Goal: Task Accomplishment & Management: Manage account settings

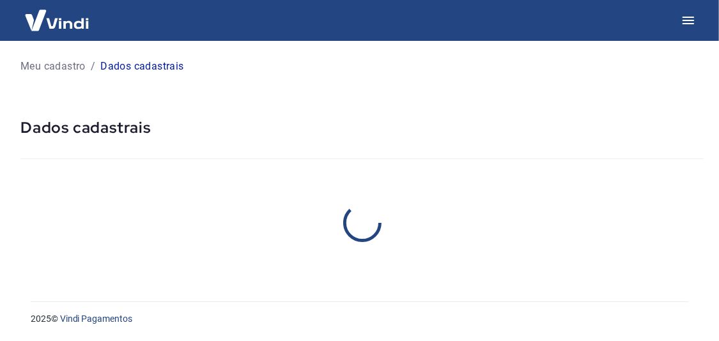
select select "SP"
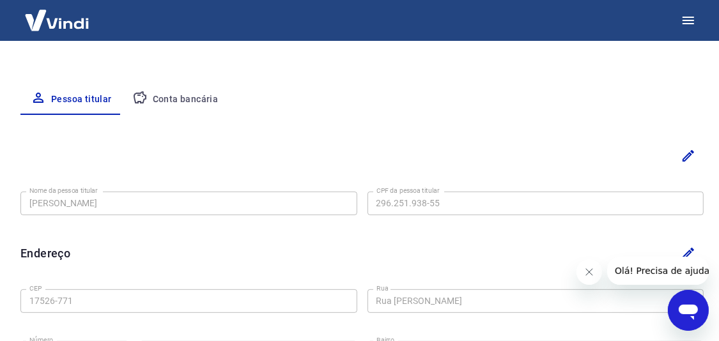
scroll to position [239, 0]
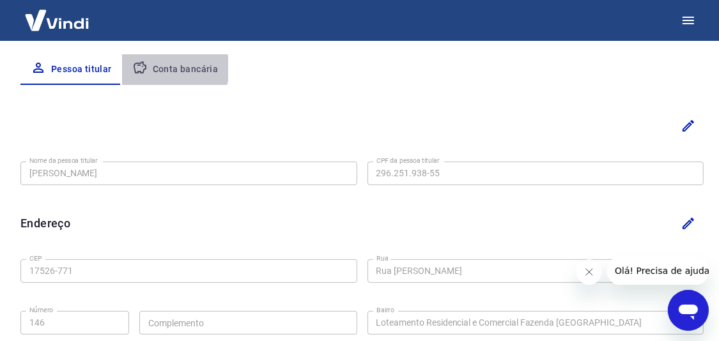
click at [167, 68] on button "Conta bancária" at bounding box center [175, 69] width 107 height 31
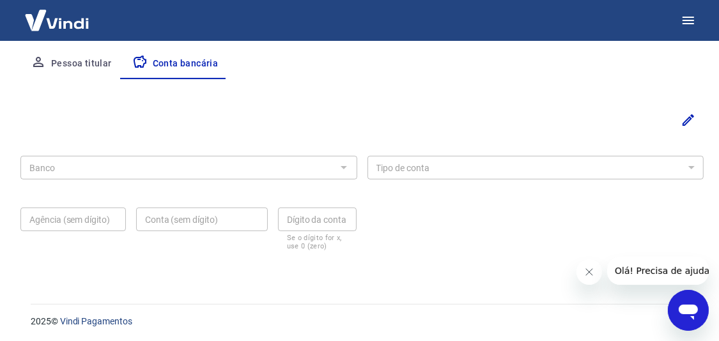
scroll to position [246, 0]
click at [70, 65] on button "Pessoa titular" at bounding box center [71, 62] width 102 height 31
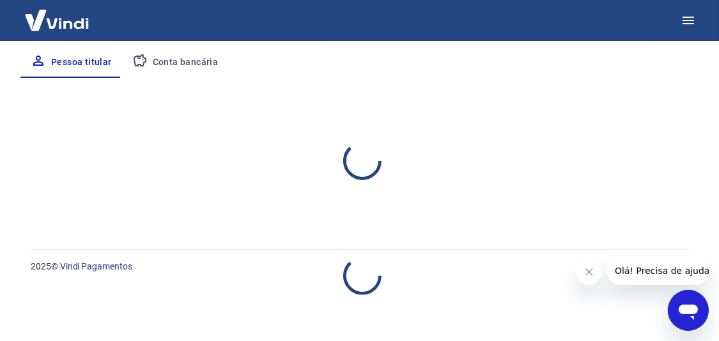
select select "SP"
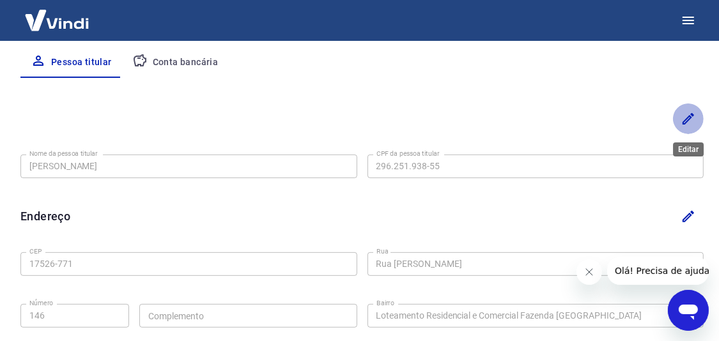
click at [686, 121] on icon "Editar" at bounding box center [688, 119] width 12 height 12
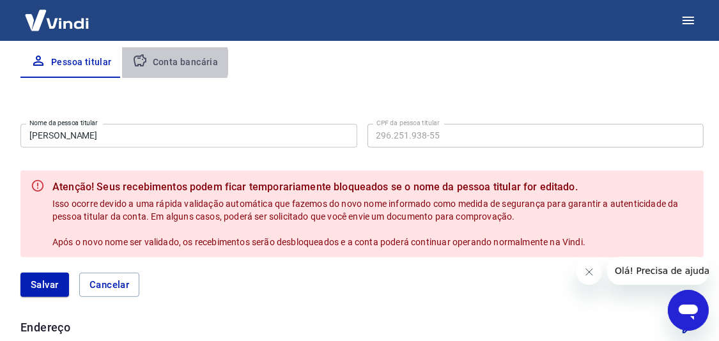
click at [173, 62] on button "Conta bancária" at bounding box center [175, 62] width 107 height 31
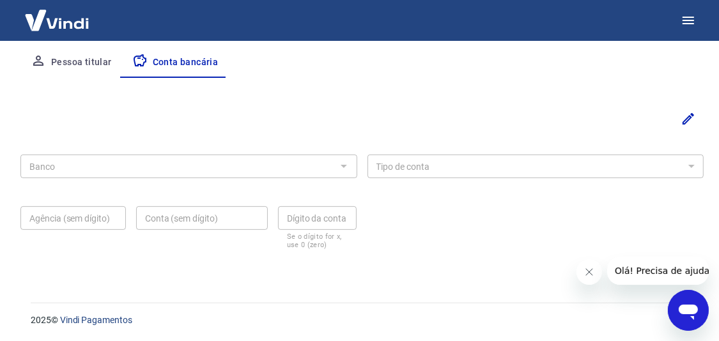
click at [77, 64] on button "Pessoa titular" at bounding box center [71, 62] width 102 height 31
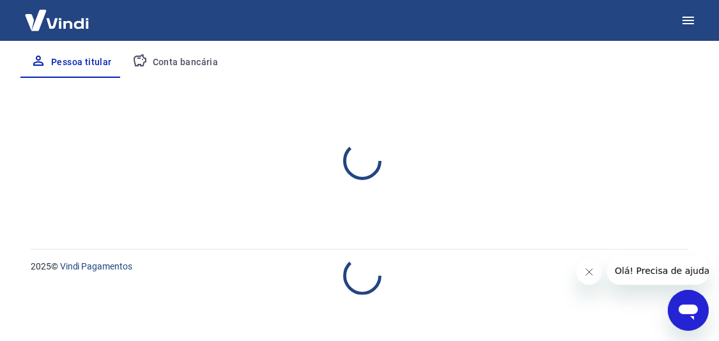
select select "SP"
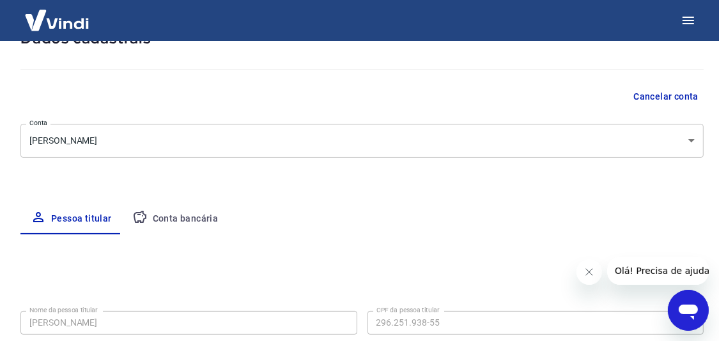
scroll to position [127, 0]
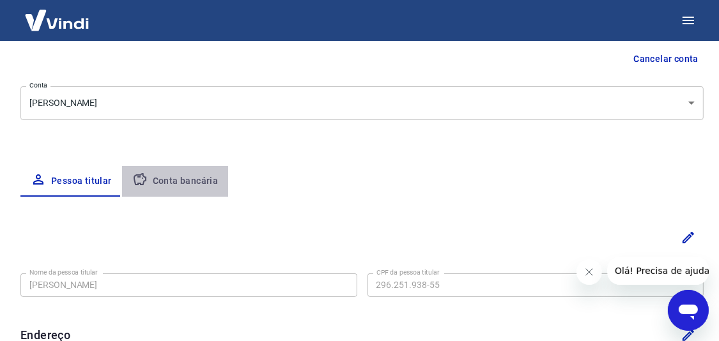
click at [174, 183] on button "Conta bancária" at bounding box center [175, 181] width 107 height 31
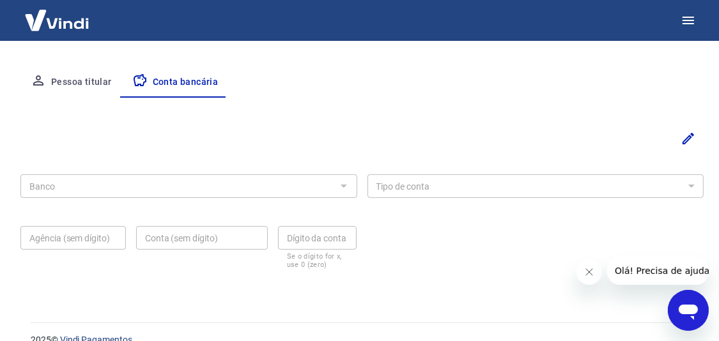
scroll to position [246, 0]
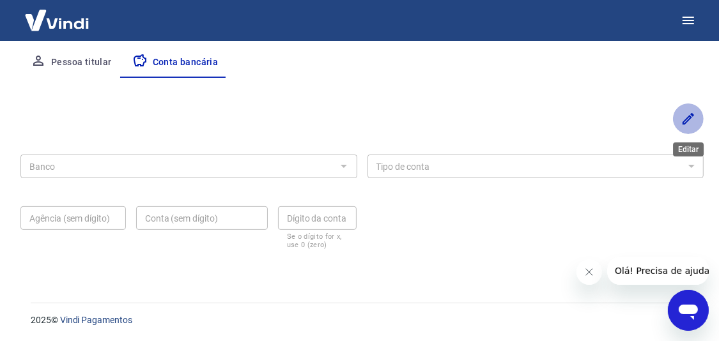
click at [680, 120] on icon "Editar" at bounding box center [687, 118] width 15 height 15
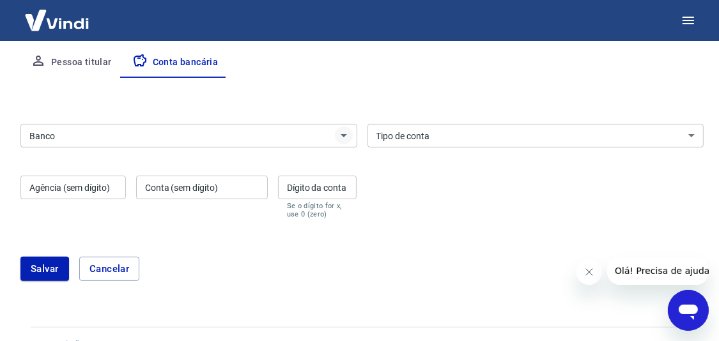
click at [344, 135] on icon "Abrir" at bounding box center [344, 135] width 6 height 3
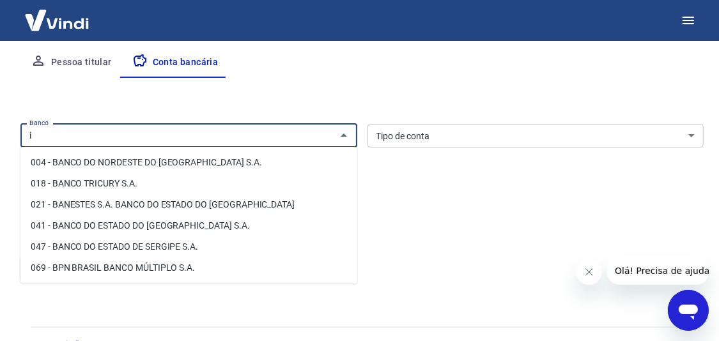
scroll to position [0, 0]
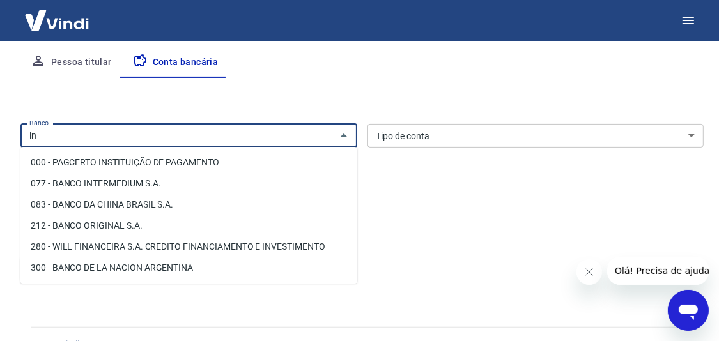
type input "i"
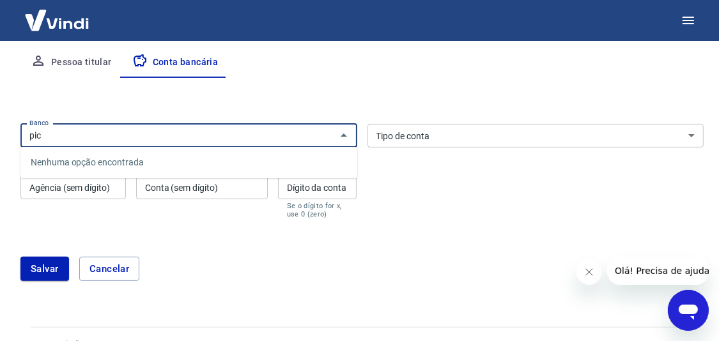
type input "pic"
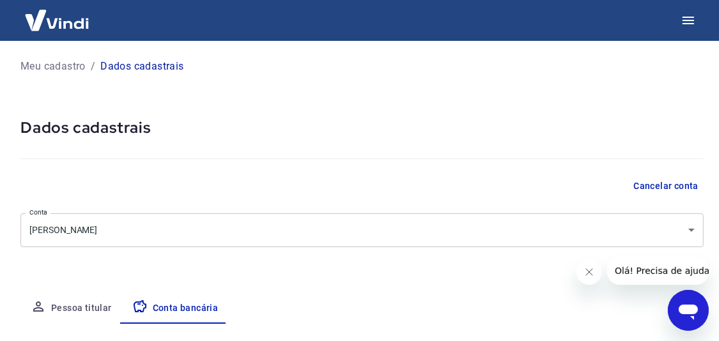
click at [42, 66] on p "Meu cadastro" at bounding box center [52, 66] width 65 height 15
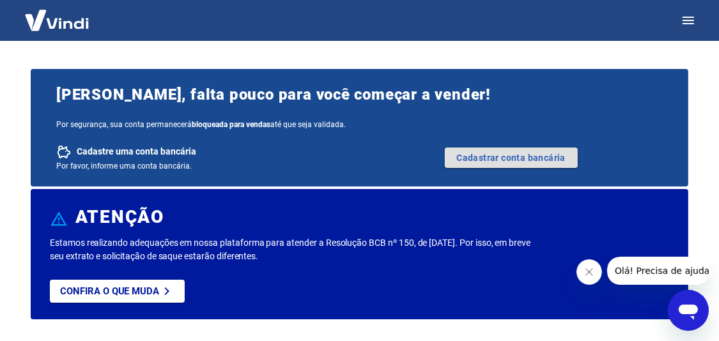
click at [502, 158] on link "Cadastrar conta bancária" at bounding box center [511, 158] width 133 height 20
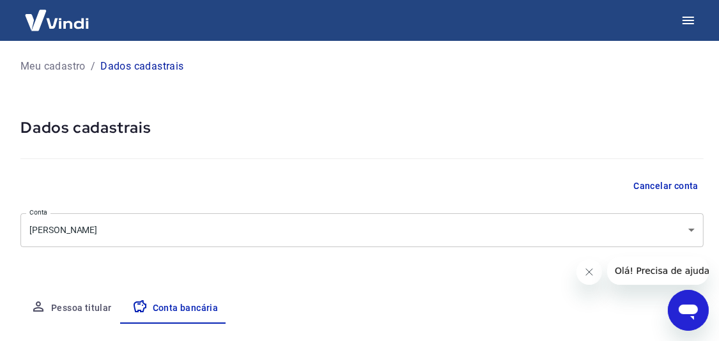
click at [69, 65] on p "Meu cadastro" at bounding box center [52, 66] width 65 height 15
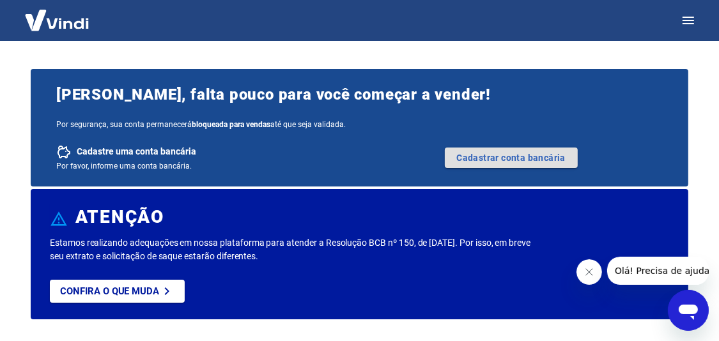
click at [496, 157] on link "Cadastrar conta bancária" at bounding box center [511, 158] width 133 height 20
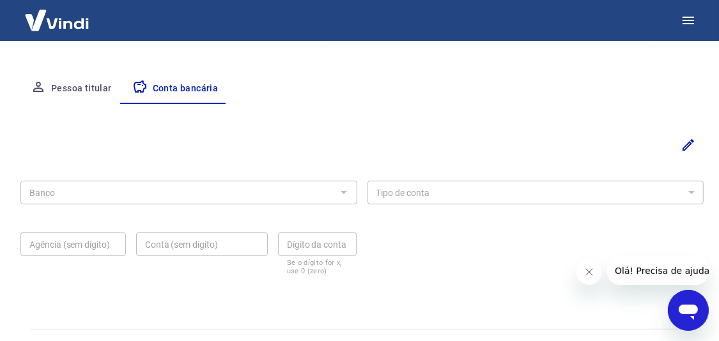
scroll to position [246, 0]
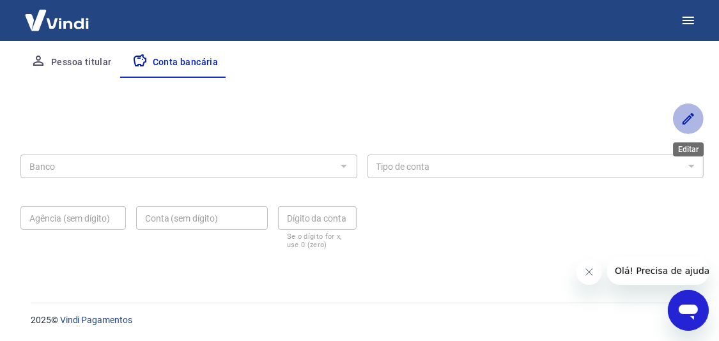
click at [687, 123] on icon "Editar" at bounding box center [687, 118] width 15 height 15
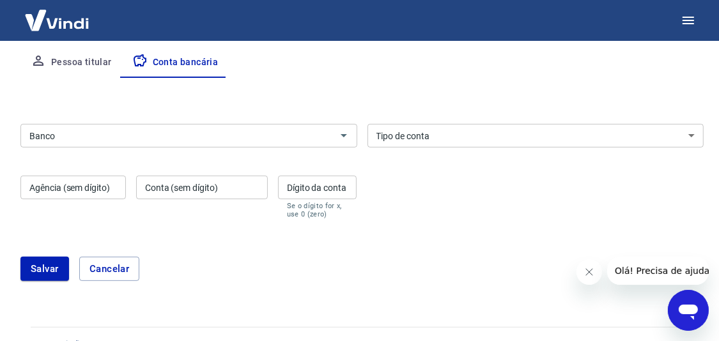
click at [223, 132] on input "Banco" at bounding box center [178, 136] width 308 height 16
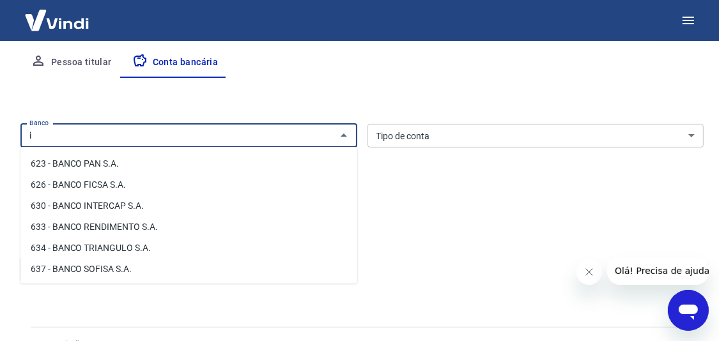
scroll to position [0, 0]
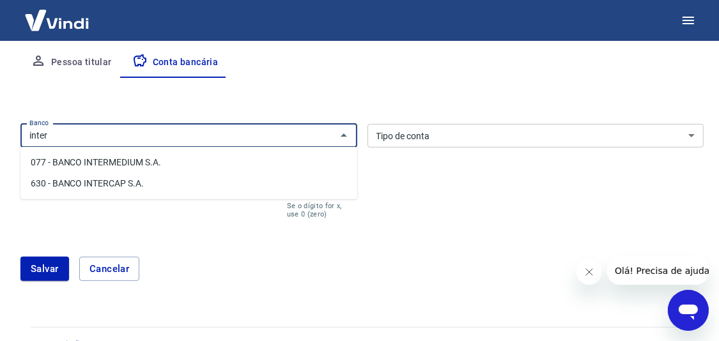
click at [113, 164] on li "077 - BANCO INTERMEDIUM S.A." at bounding box center [188, 162] width 337 height 21
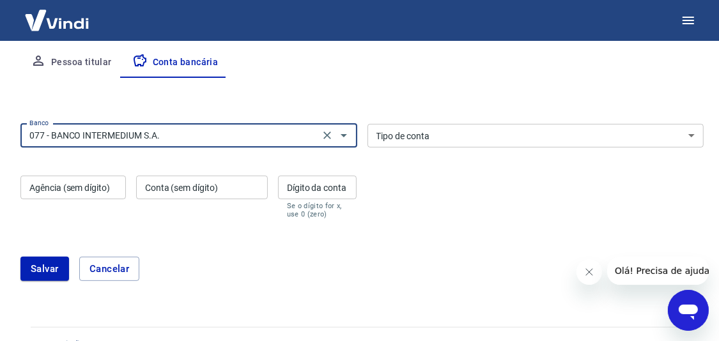
type input "077 - BANCO INTERMEDIUM S.A."
click at [693, 135] on select "Conta Corrente Conta Poupança" at bounding box center [535, 136] width 337 height 24
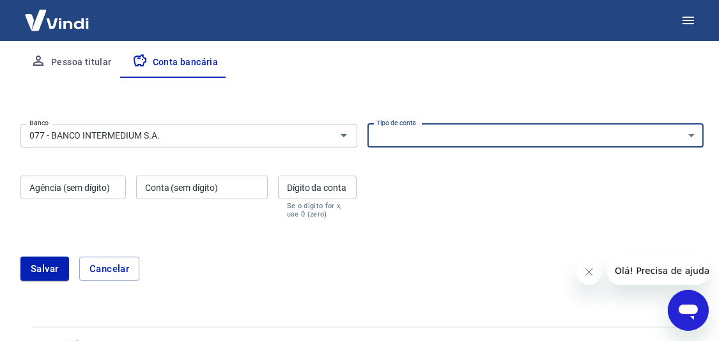
select select "1"
click at [367, 124] on select "Conta Corrente Conta Poupança" at bounding box center [535, 136] width 337 height 24
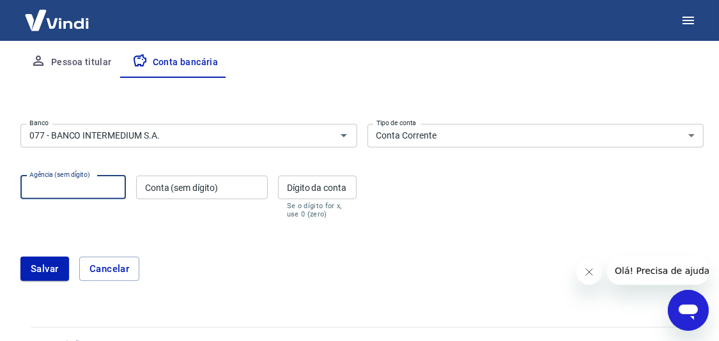
click at [53, 187] on div "Agência (sem dígito) Agência (sem dígito)" at bounding box center [72, 197] width 105 height 43
click at [20, 257] on button "Salvar" at bounding box center [44, 269] width 49 height 24
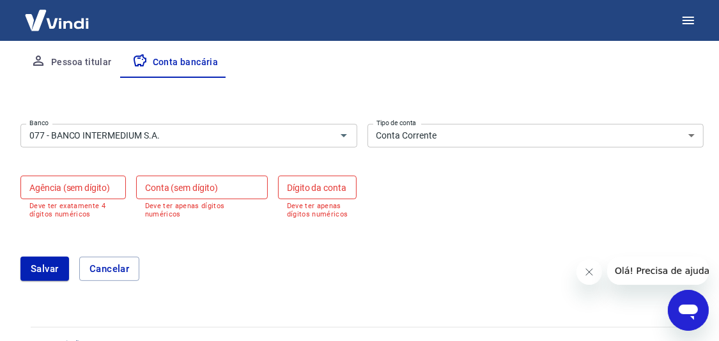
click at [43, 185] on input "Agência (sem dígito)" at bounding box center [72, 188] width 105 height 24
type input "001"
click at [161, 187] on input "Conta (sem dígito)" at bounding box center [202, 188] width 132 height 24
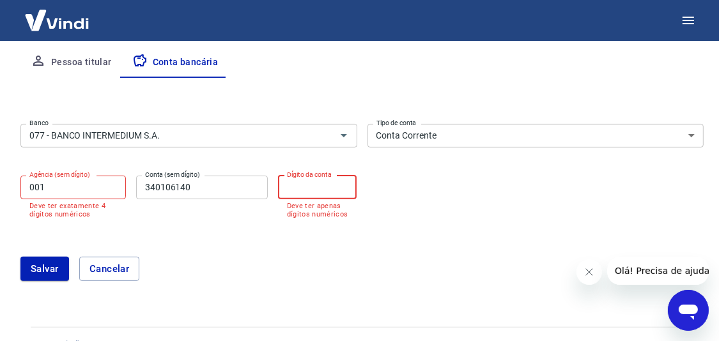
click at [303, 187] on input "Dígito da conta" at bounding box center [317, 188] width 79 height 24
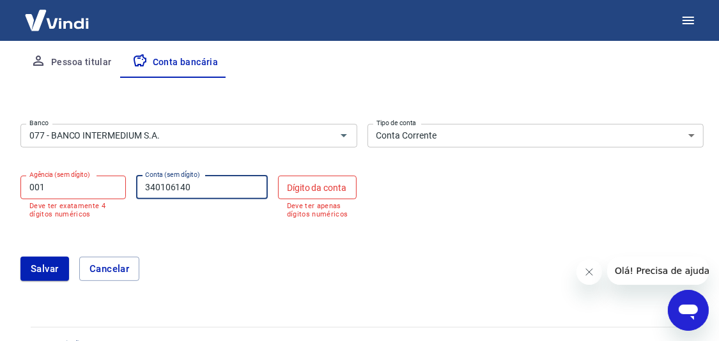
click at [203, 189] on input "340106140" at bounding box center [202, 188] width 132 height 24
type input "34010614"
click at [301, 185] on input "Dígito da conta" at bounding box center [317, 188] width 79 height 24
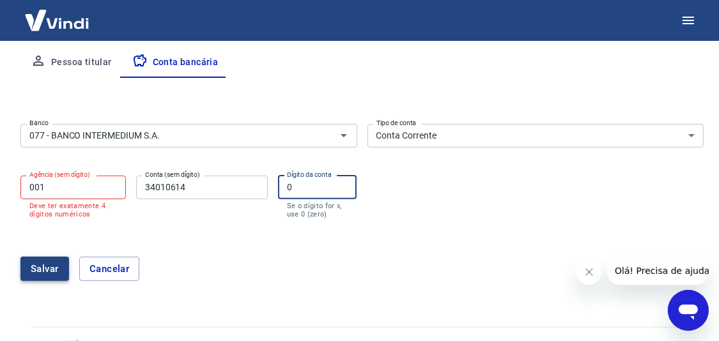
type input "0"
click at [38, 272] on button "Salvar" at bounding box center [44, 269] width 49 height 24
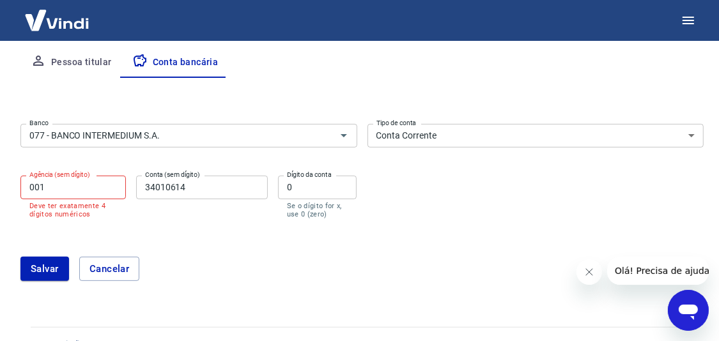
click at [40, 189] on input "001" at bounding box center [72, 188] width 105 height 24
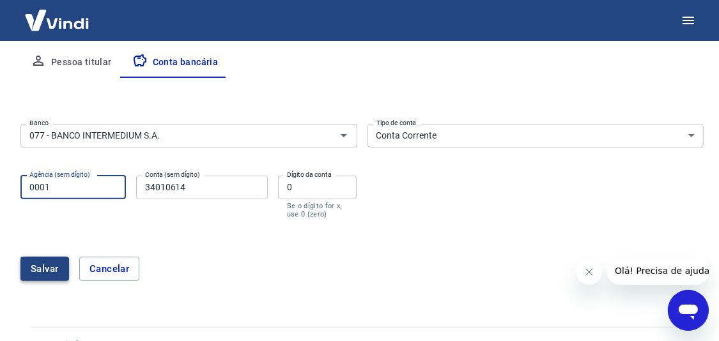
type input "0001"
click at [47, 268] on button "Salvar" at bounding box center [44, 269] width 49 height 24
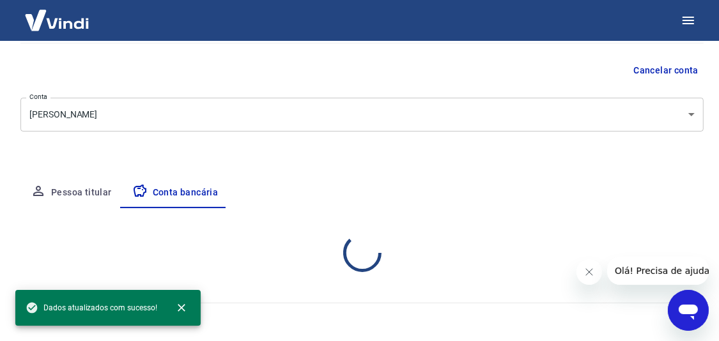
select select "1"
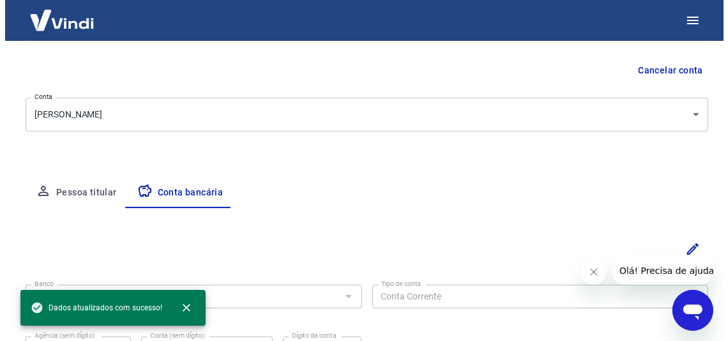
scroll to position [246, 0]
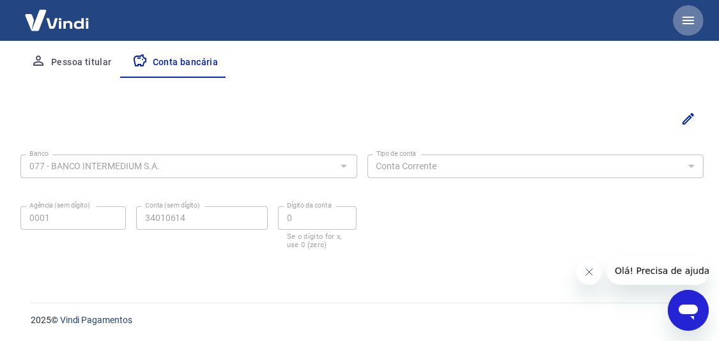
click at [690, 20] on icon "button" at bounding box center [688, 21] width 12 height 8
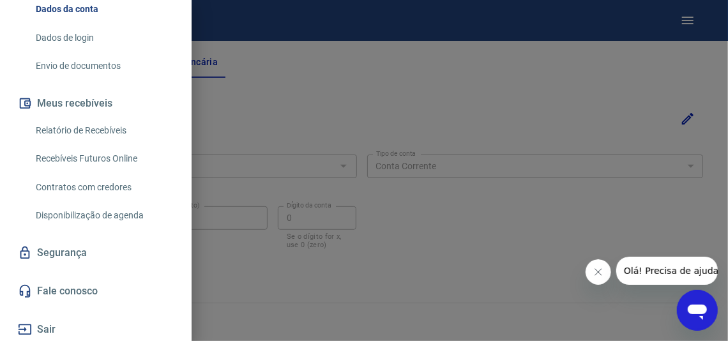
scroll to position [192, 0]
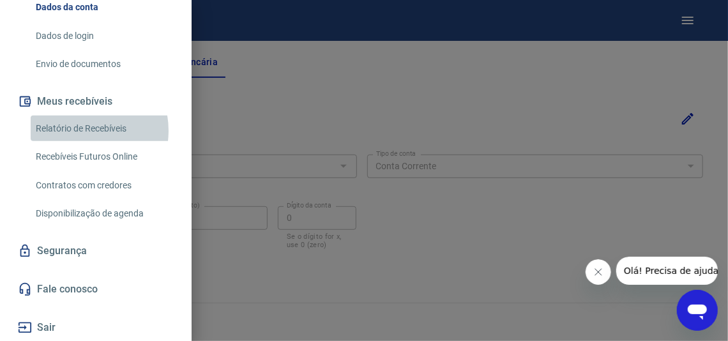
click at [81, 142] on link "Relatório de Recebíveis" at bounding box center [104, 129] width 146 height 26
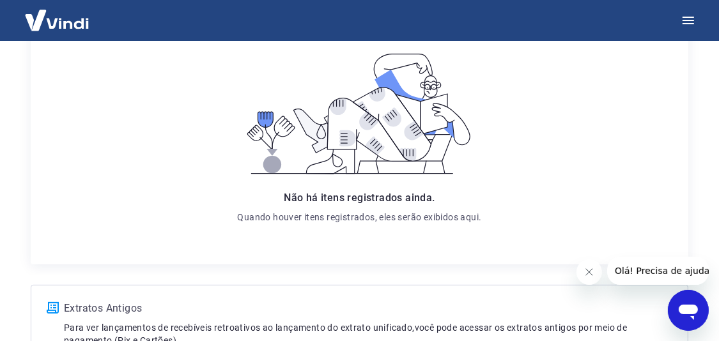
scroll to position [19, 0]
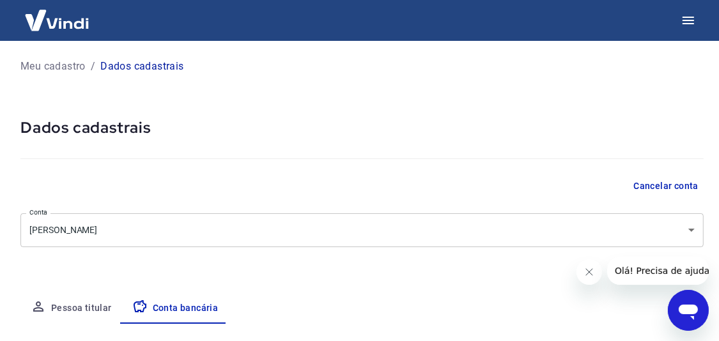
select select "1"
